Goal: Navigation & Orientation: Find specific page/section

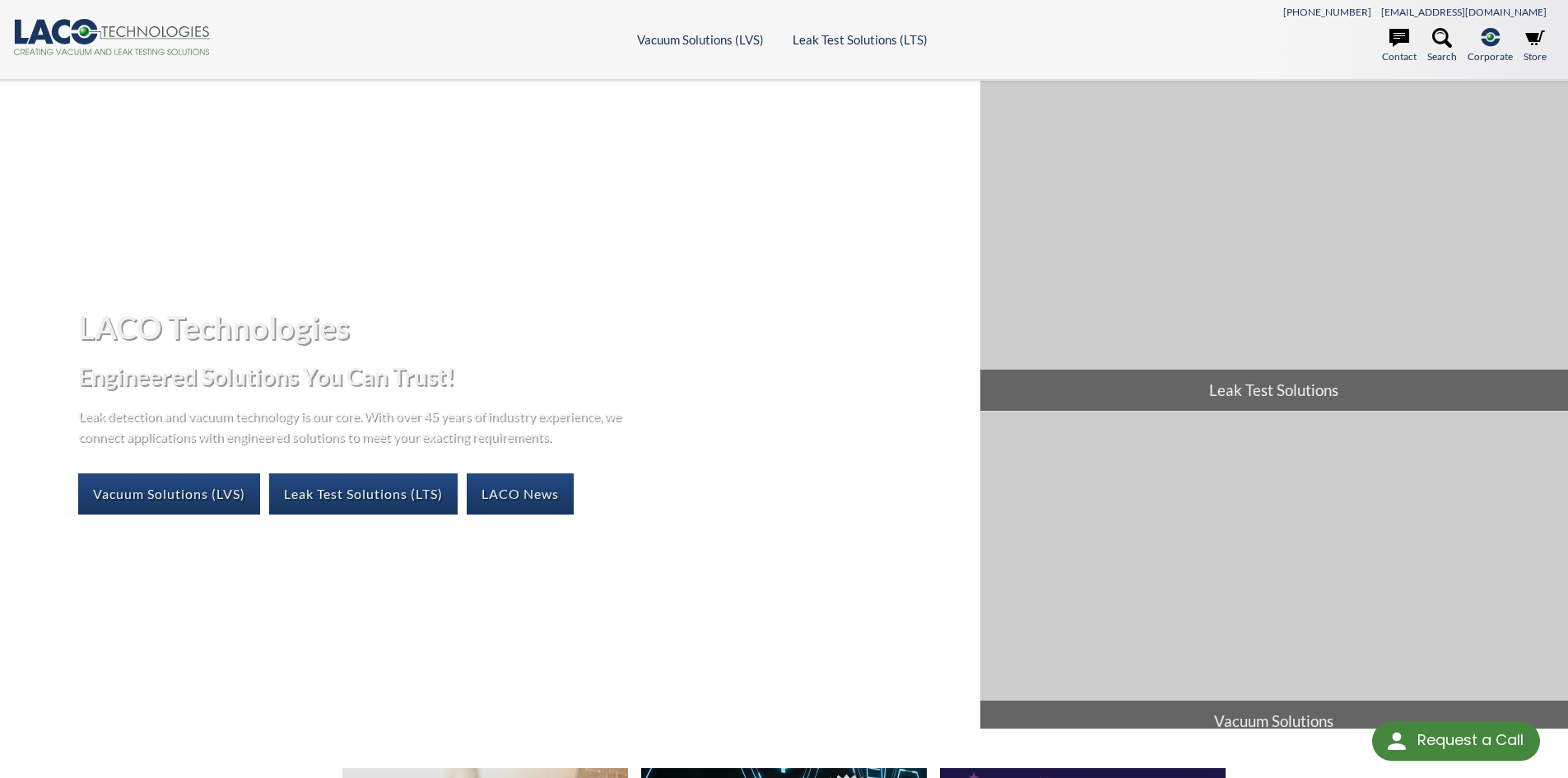
select select "Language Translate Widget"
click at [341, 502] on link "Leak Test Solutions (LTS)" at bounding box center [363, 494] width 188 height 42
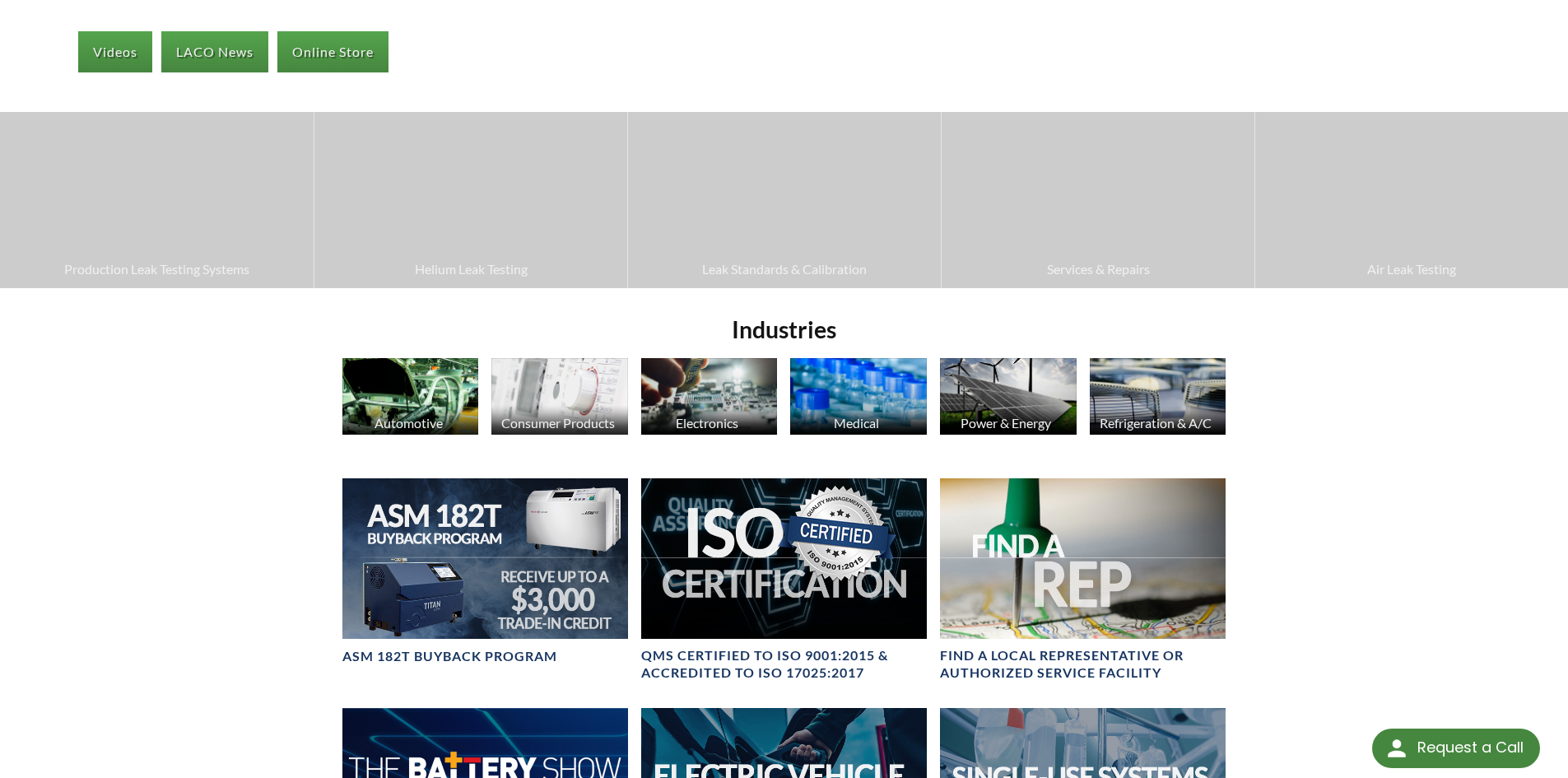
scroll to position [412, 0]
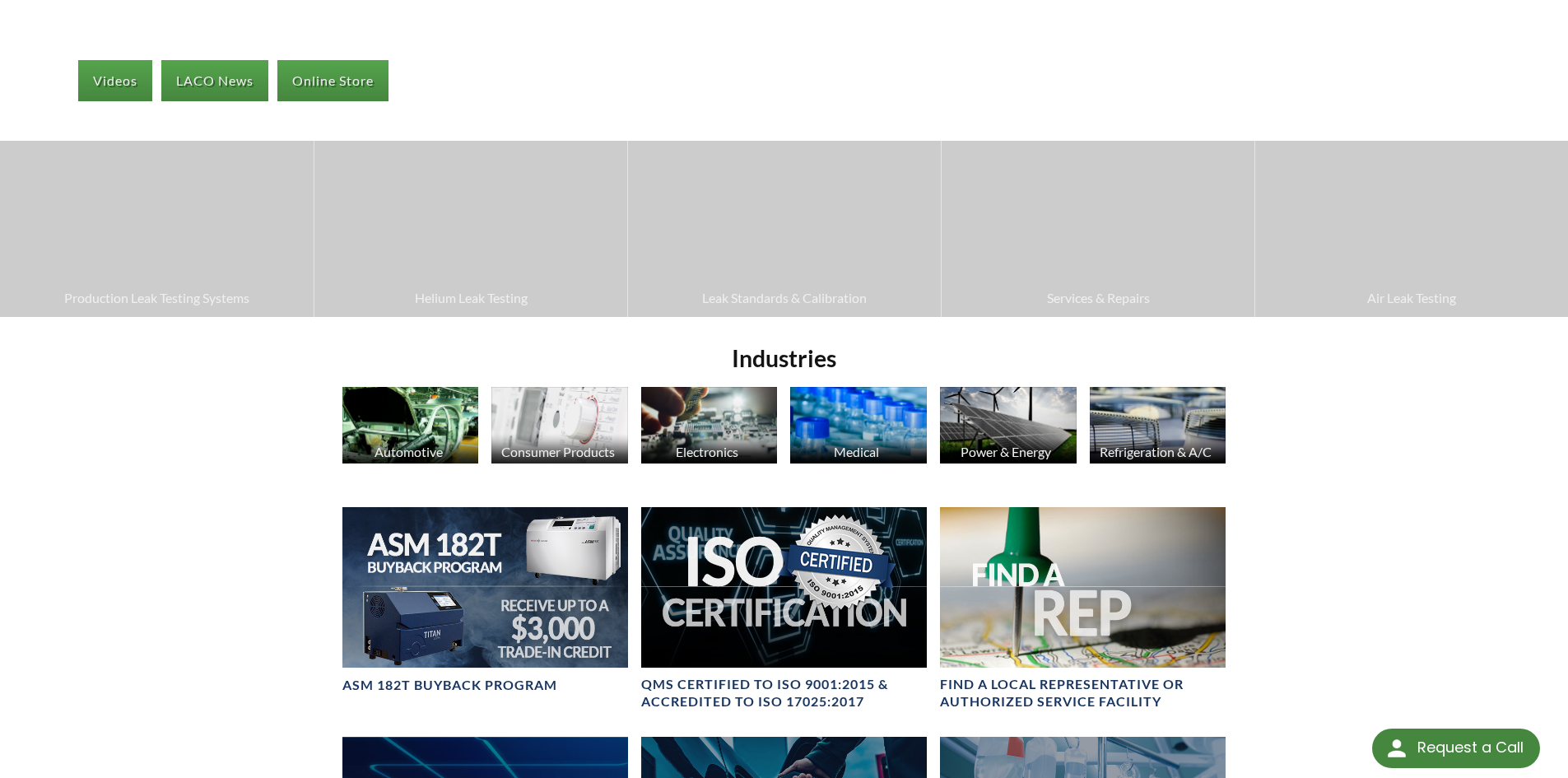
click at [1375, 587] on div "Videos LACO News Online Store Production Leak Testing Systems Helium Leak Testi…" at bounding box center [784, 428] width 1568 height 1520
click at [1390, 634] on div "Videos LACO News Online Store Production Leak Testing Systems Helium Leak Testi…" at bounding box center [784, 428] width 1568 height 1520
